Goal: Information Seeking & Learning: Learn about a topic

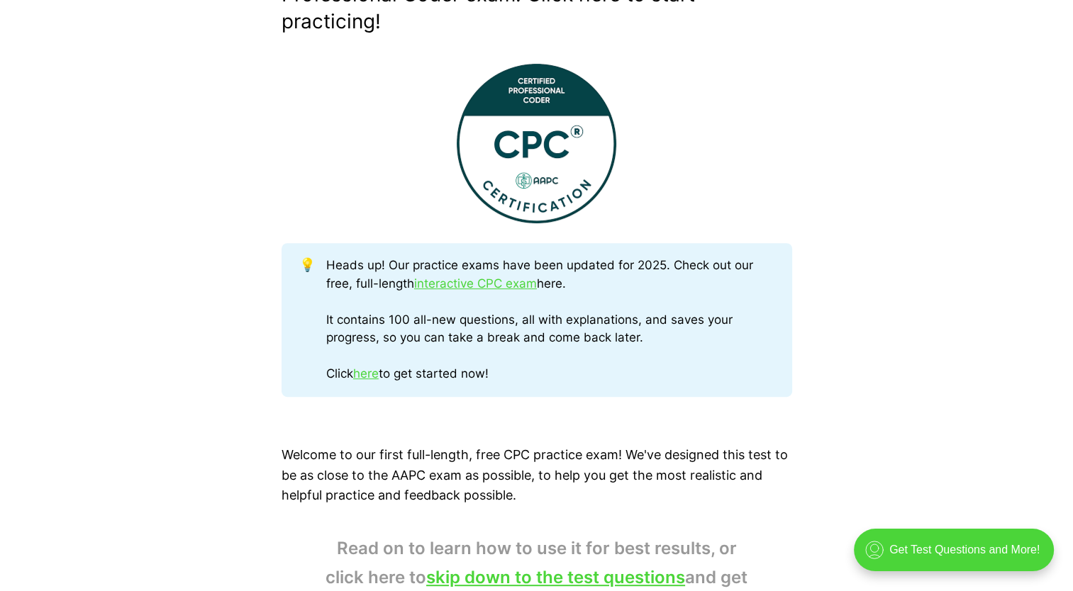
scroll to position [567, 0]
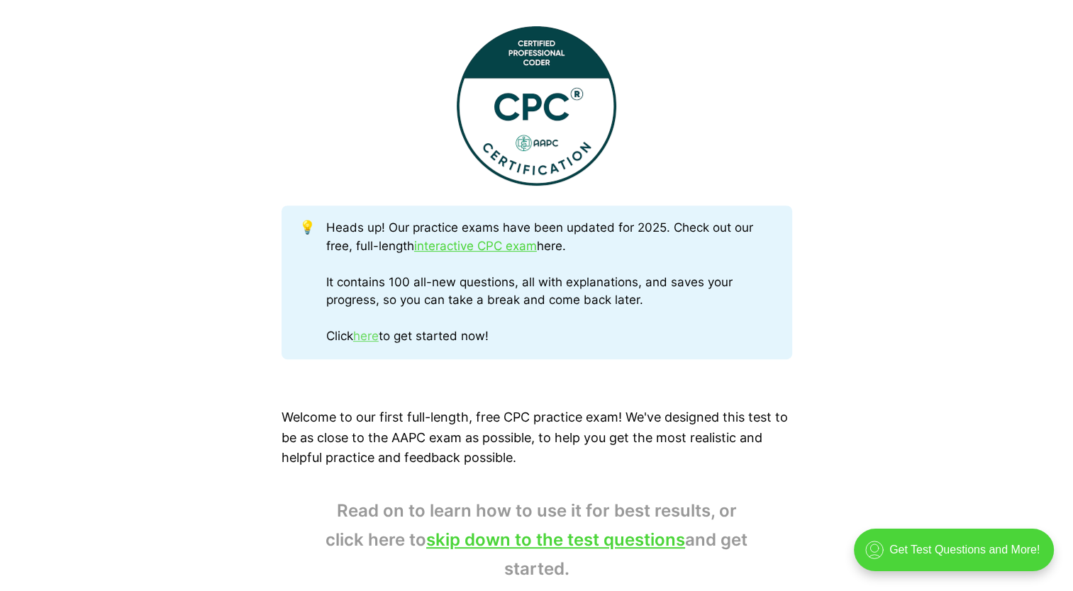
click at [376, 339] on link "here" at bounding box center [366, 336] width 26 height 14
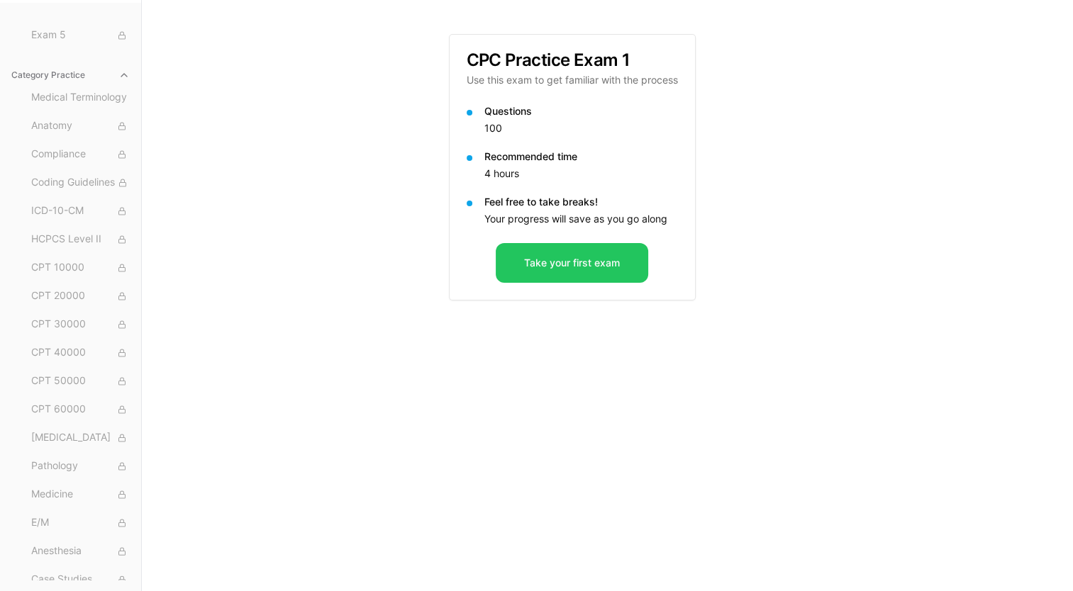
scroll to position [148, 0]
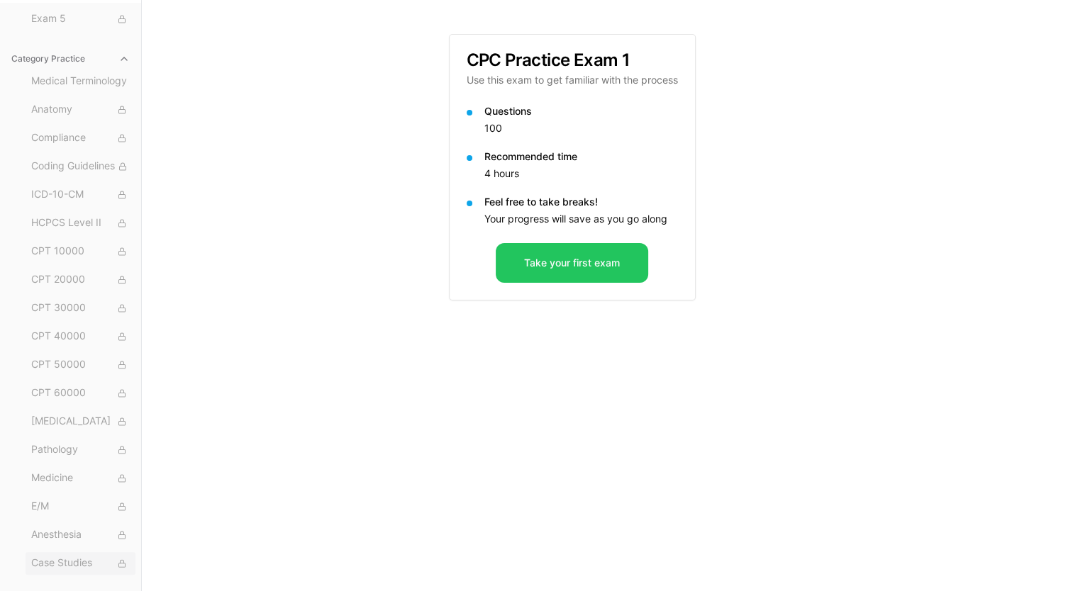
click at [76, 557] on span "Case Studies" at bounding box center [80, 564] width 99 height 16
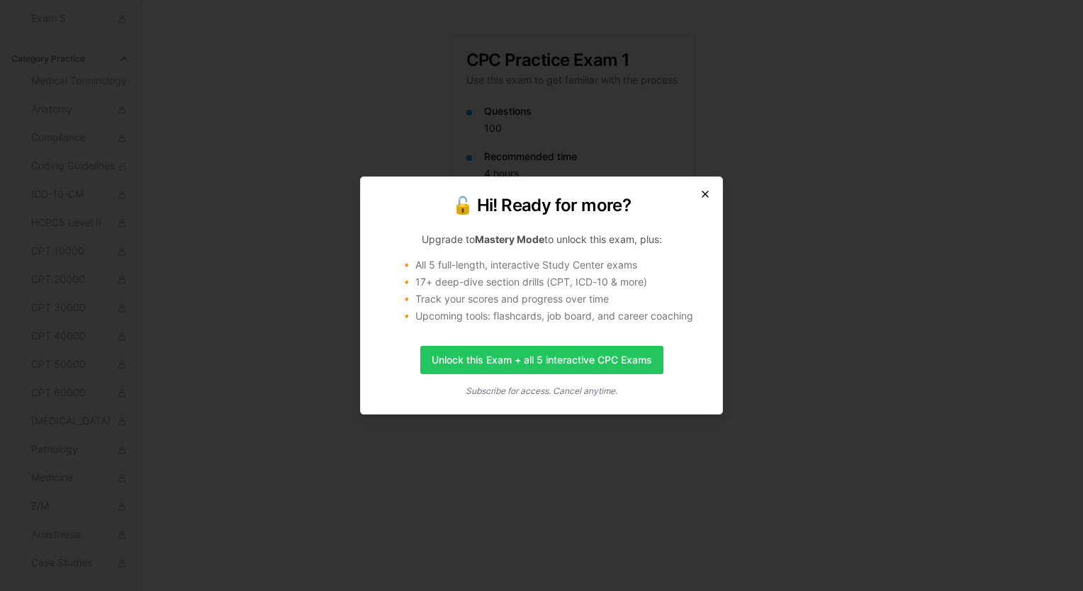
click at [708, 191] on icon "button" at bounding box center [706, 194] width 6 height 6
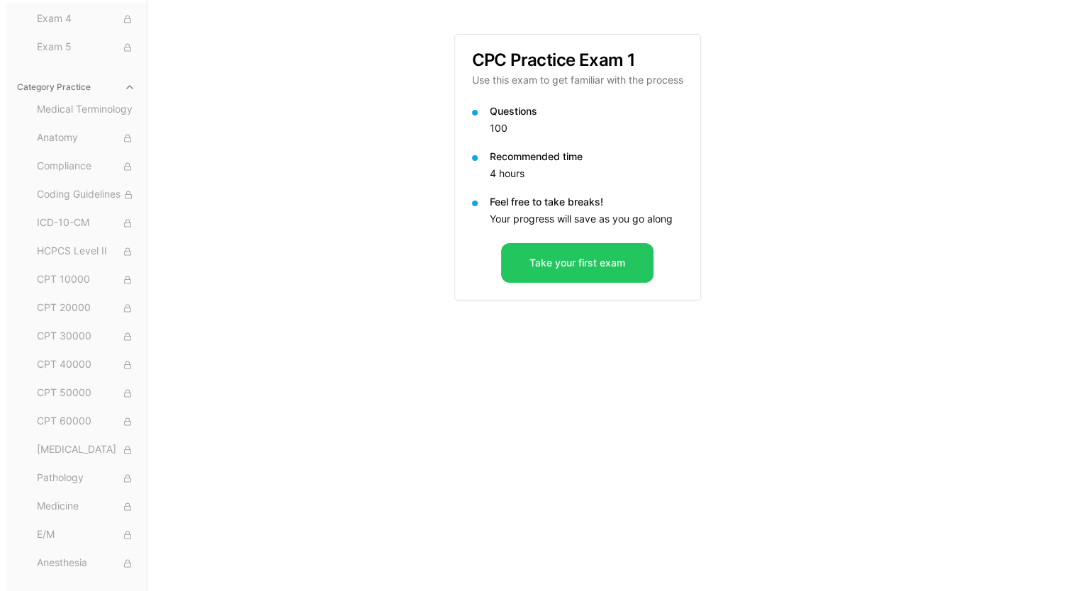
scroll to position [0, 0]
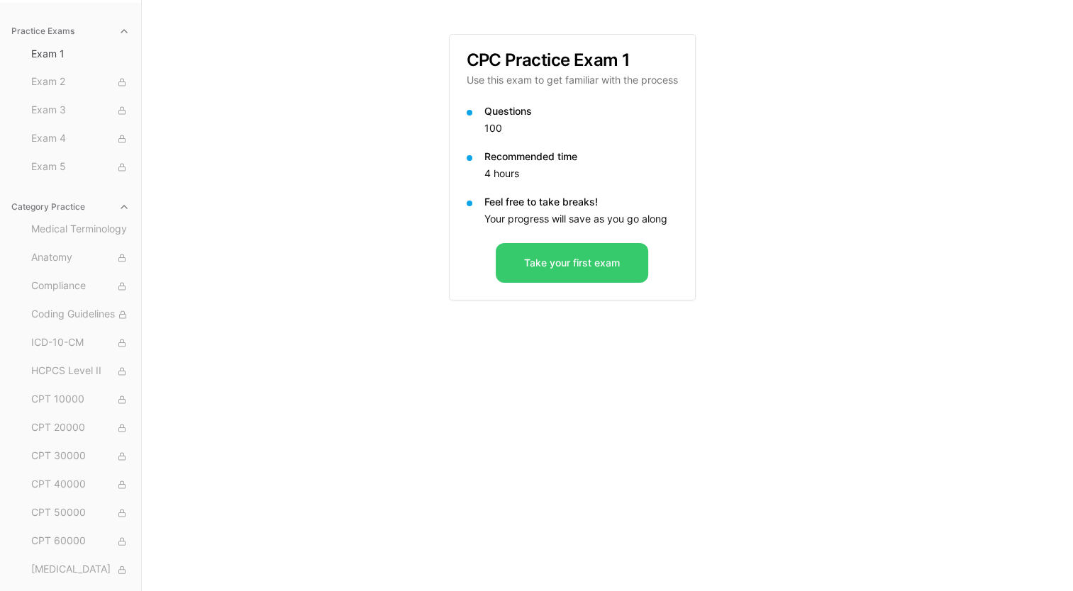
click at [557, 258] on button "Take your first exam" at bounding box center [572, 263] width 152 height 40
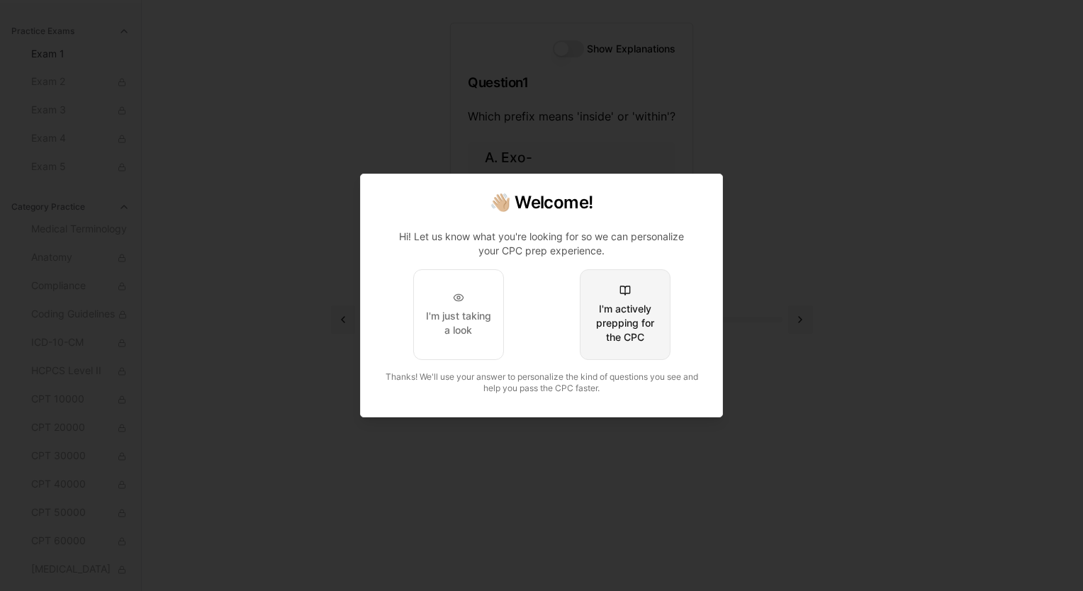
click at [615, 308] on div "I'm actively prepping for the CPC" at bounding box center [625, 323] width 67 height 43
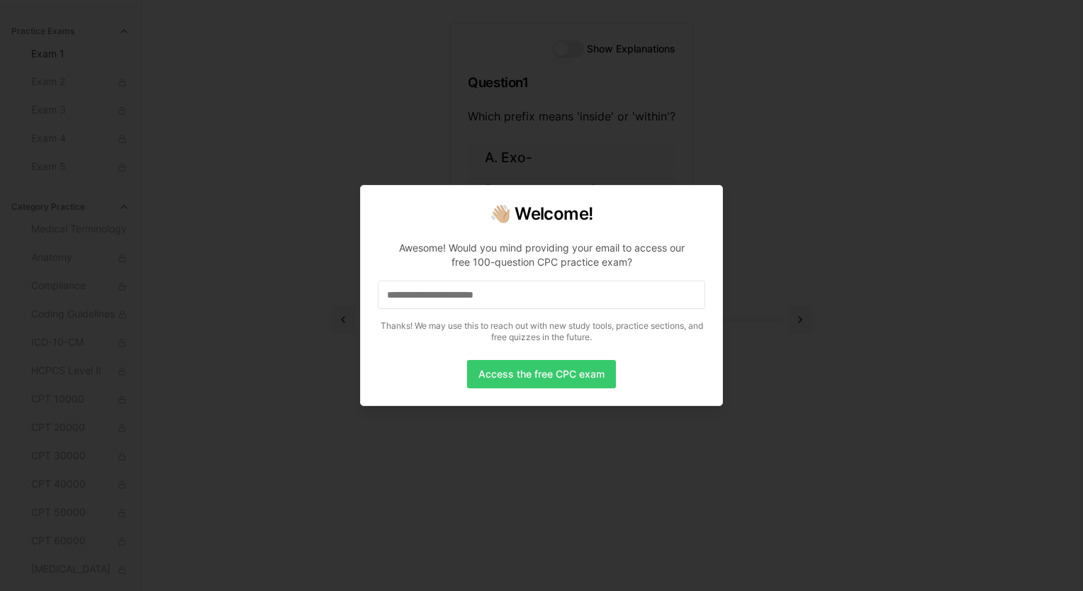
click at [515, 368] on button "Access the free CPC exam" at bounding box center [541, 374] width 149 height 28
